Goal: Transaction & Acquisition: Purchase product/service

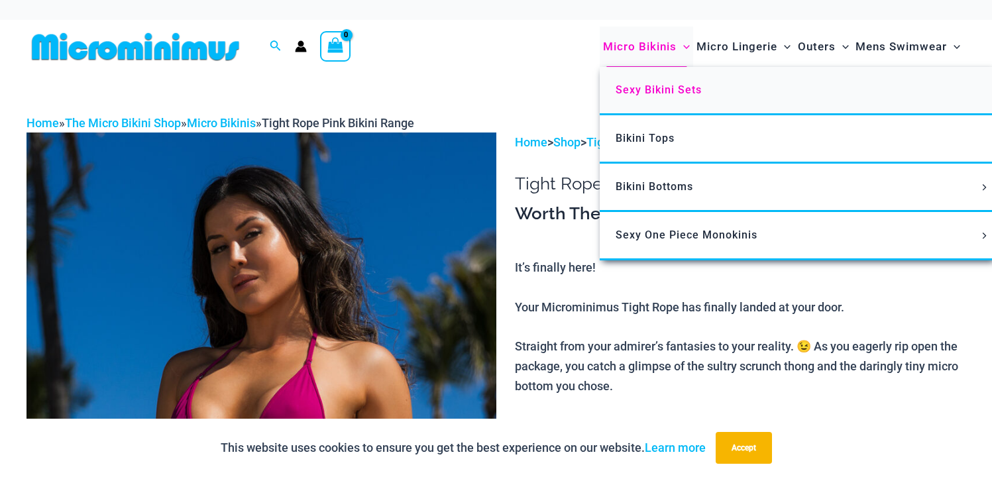
click at [651, 83] on link "Sexy Bikini Sets" at bounding box center [797, 91] width 394 height 48
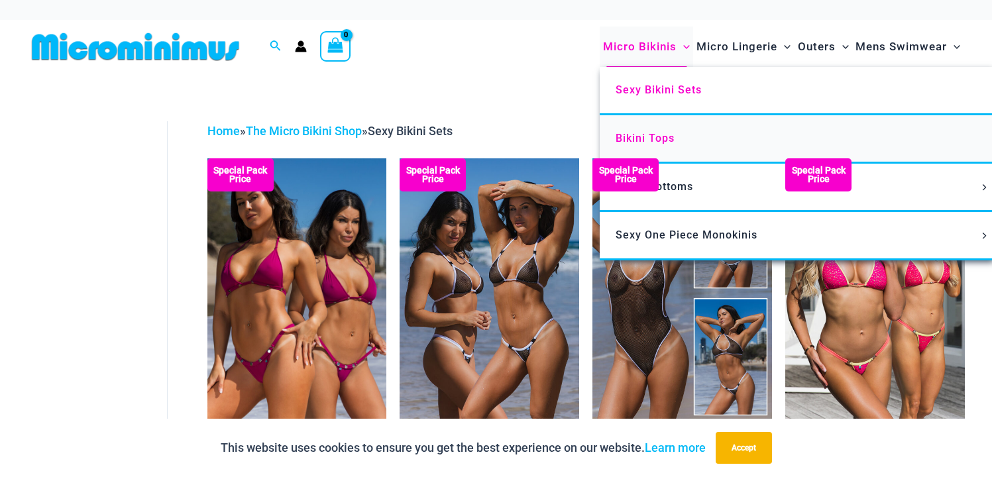
click at [642, 138] on span "Bikini Tops" at bounding box center [645, 138] width 59 height 13
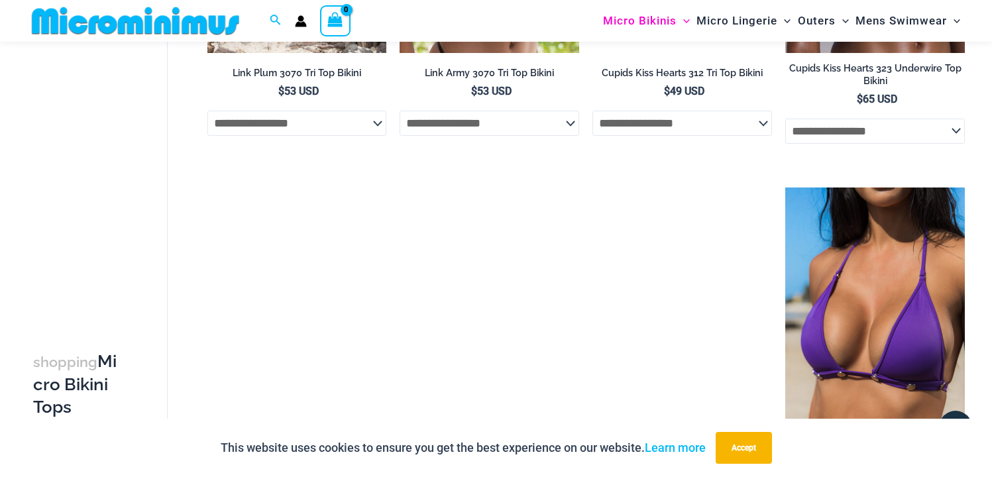
scroll to position [3184, 0]
